Goal: Information Seeking & Learning: Learn about a topic

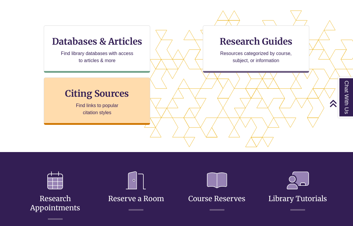
scroll to position [190, 0]
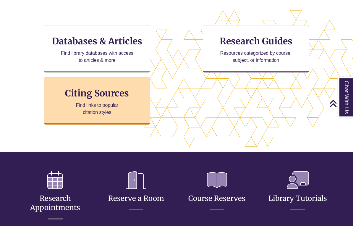
click at [96, 105] on p "Find links to popular citation styles" at bounding box center [97, 109] width 58 height 14
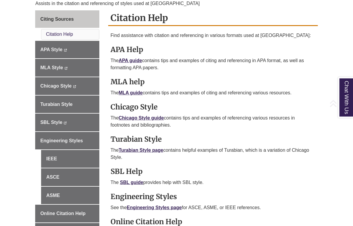
scroll to position [169, 0]
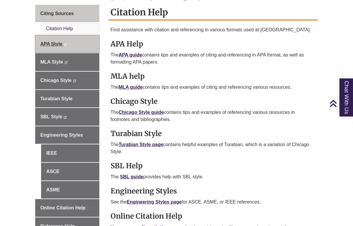
click at [50, 42] on span "APA Style" at bounding box center [51, 43] width 22 height 5
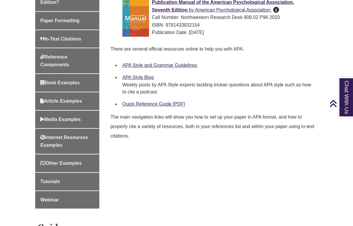
scroll to position [219, 0]
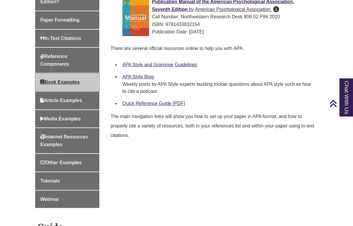
click at [60, 80] on span "Book Examples" at bounding box center [59, 81] width 39 height 5
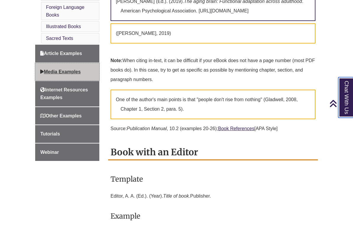
scroll to position [421, 0]
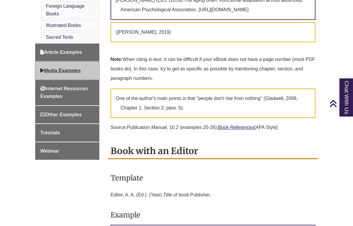
click at [62, 68] on span "Media Examples" at bounding box center [60, 70] width 40 height 5
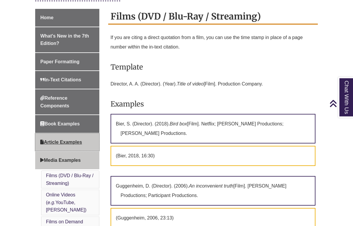
scroll to position [176, 0]
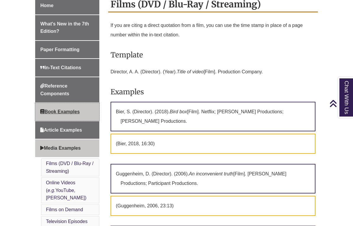
click at [51, 109] on span "Book Examples" at bounding box center [59, 111] width 39 height 5
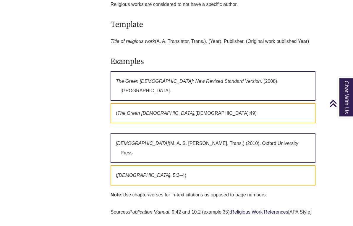
scroll to position [2447, 0]
